Goal: Information Seeking & Learning: Check status

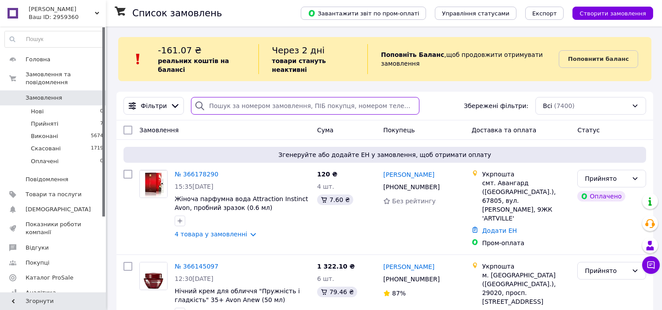
click at [243, 98] on input "search" at bounding box center [305, 106] width 229 height 18
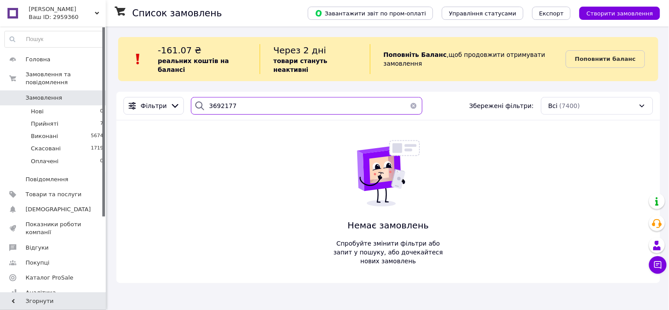
click at [243, 98] on input "3692177" at bounding box center [307, 106] width 232 height 18
click at [236, 97] on input "3692177" at bounding box center [307, 106] width 232 height 18
type input "3"
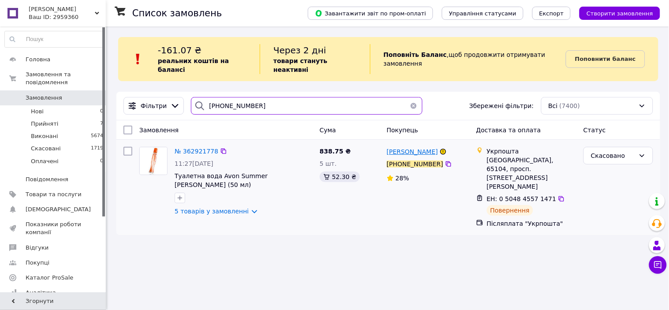
type input "[PHONE_NUMBER]"
click at [415, 148] on span "[PERSON_NAME]" at bounding box center [412, 151] width 51 height 7
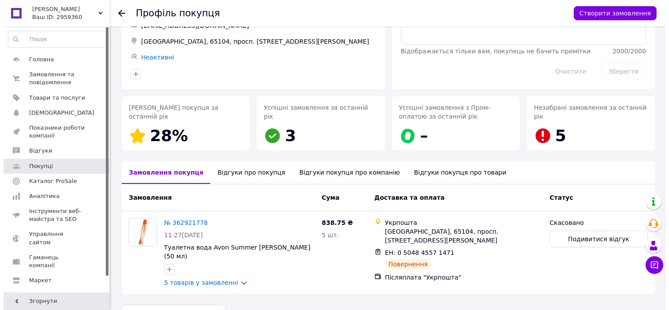
scroll to position [79, 0]
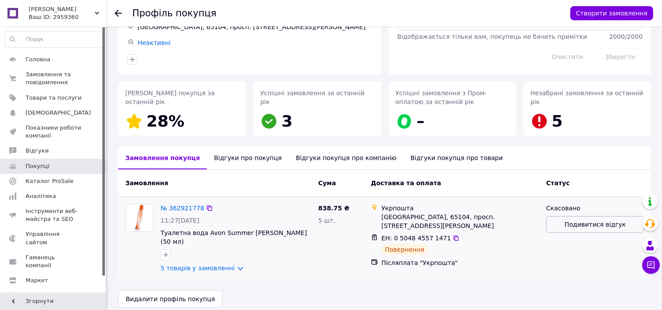
click at [591, 226] on span "Подивитися відгук" at bounding box center [595, 224] width 61 height 9
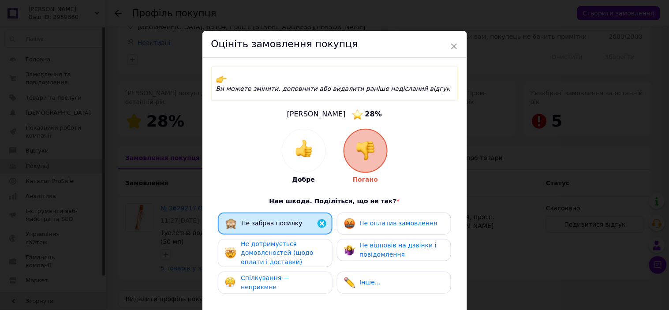
click at [268, 245] on span "Не дотримується домовленостей (щодо оплати і доставки)" at bounding box center [277, 253] width 72 height 25
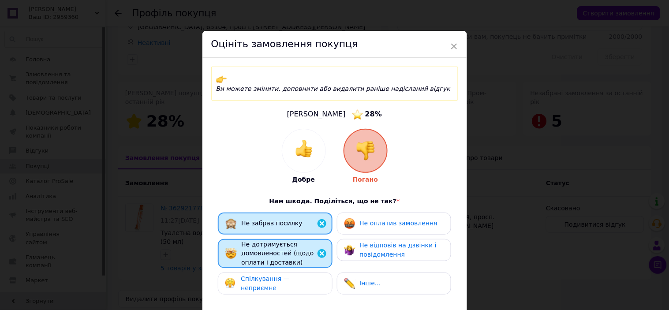
click at [267, 276] on span "Спілкування — неприємне" at bounding box center [265, 283] width 49 height 16
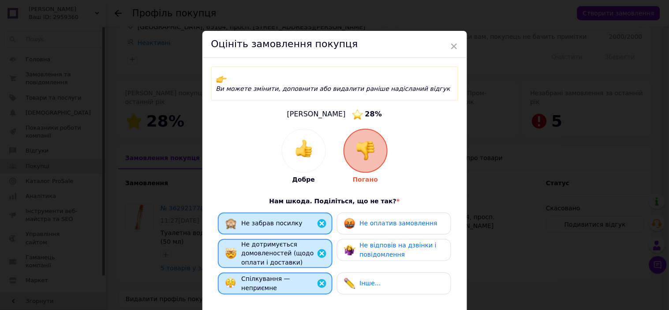
click at [377, 220] on span "Не оплатив замовлення" at bounding box center [399, 223] width 78 height 7
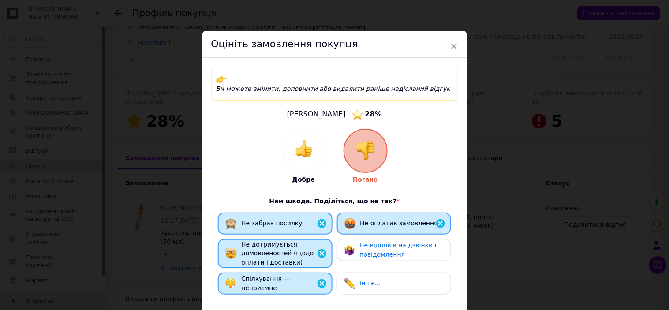
click at [381, 242] on span "Не відповів на дзвінки і повідомлення" at bounding box center [398, 250] width 77 height 16
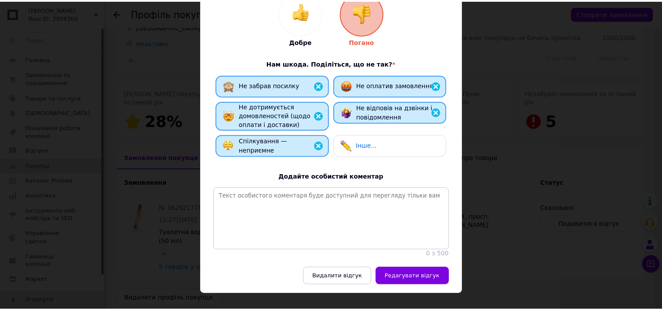
scroll to position [152, 0]
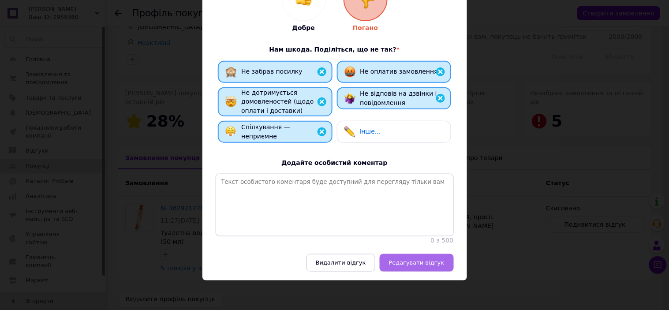
click at [435, 265] on span "Редагувати відгук" at bounding box center [417, 262] width 56 height 7
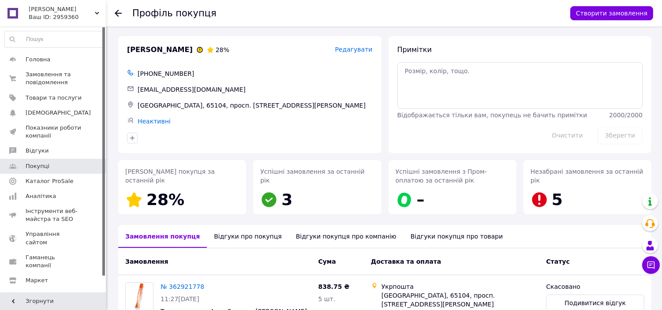
scroll to position [0, 0]
click at [229, 240] on div "Відгуки про покупця" at bounding box center [248, 237] width 82 height 23
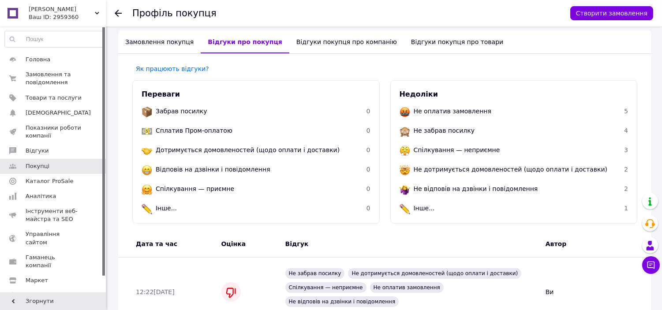
scroll to position [188, 0]
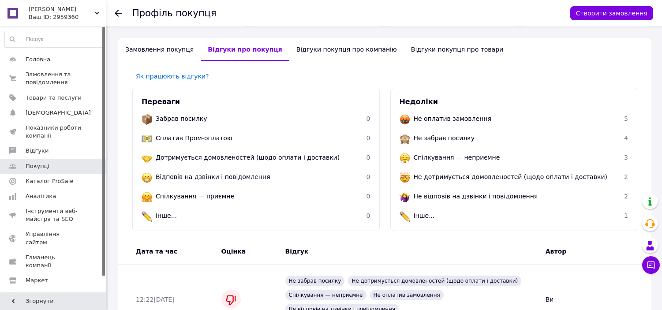
click at [343, 52] on div "Відгуки покупця про компанію" at bounding box center [346, 49] width 115 height 23
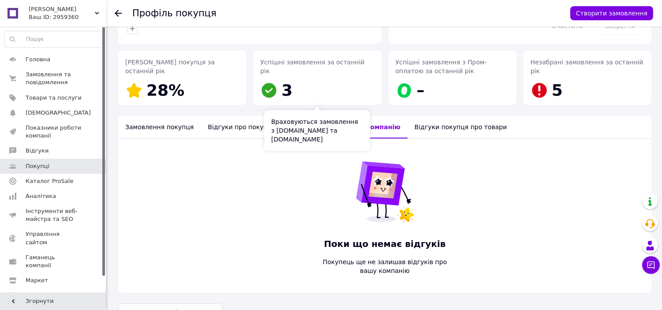
scroll to position [132, 0]
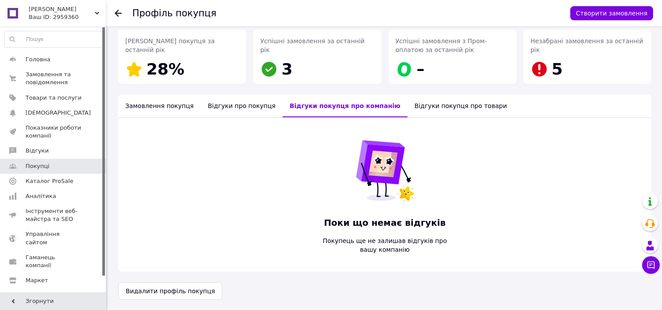
click at [408, 110] on div "Відгуки покупця про товари" at bounding box center [461, 105] width 106 height 23
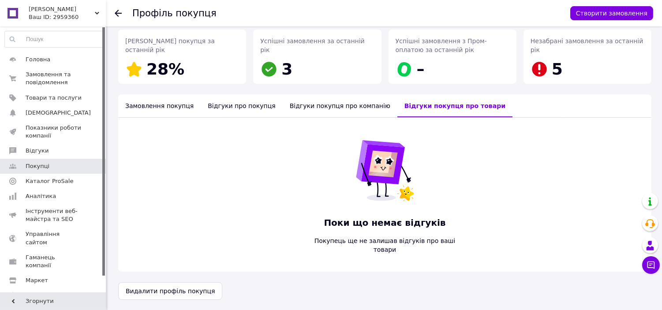
click at [166, 107] on div "Замовлення покупця" at bounding box center [159, 105] width 83 height 23
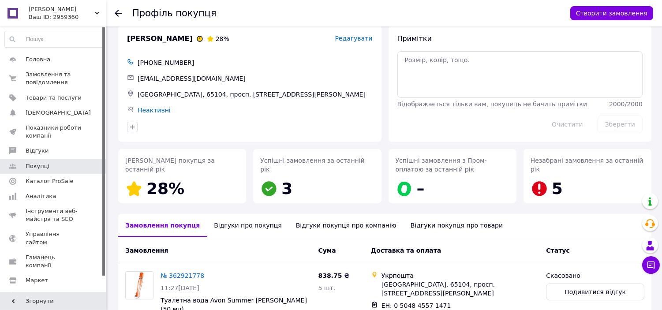
scroll to position [0, 0]
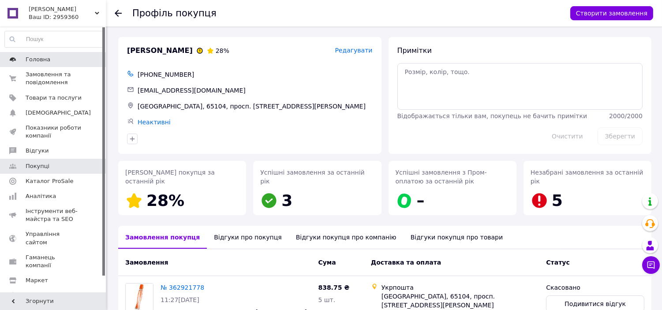
click at [45, 63] on span "Головна" at bounding box center [38, 60] width 25 height 8
